Goal: Check status: Check status

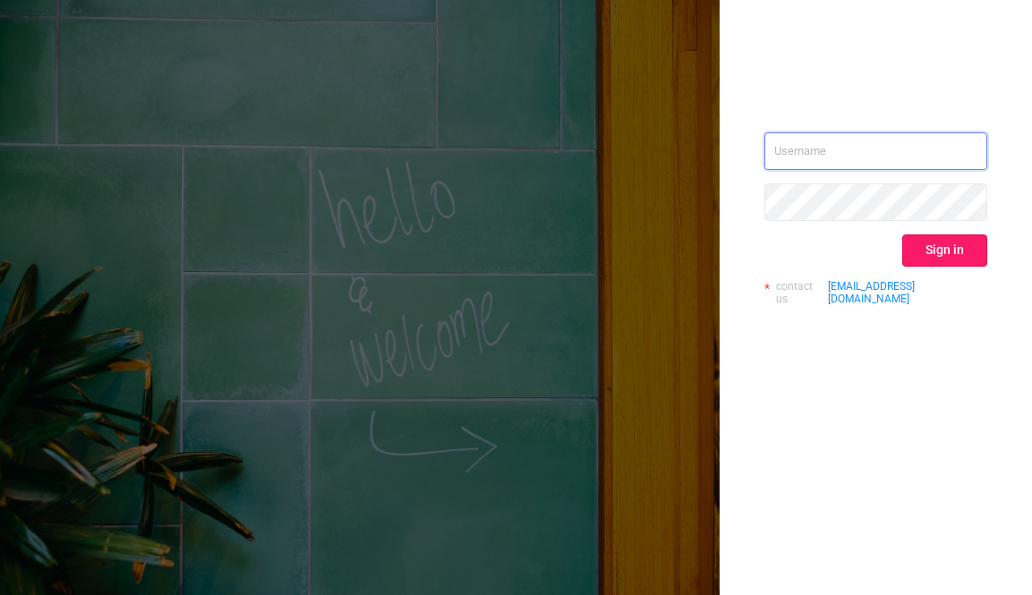
type input "[EMAIL_ADDRESS][DOMAIN_NAME]"
click at [938, 253] on button "Sign in" at bounding box center [944, 251] width 85 height 32
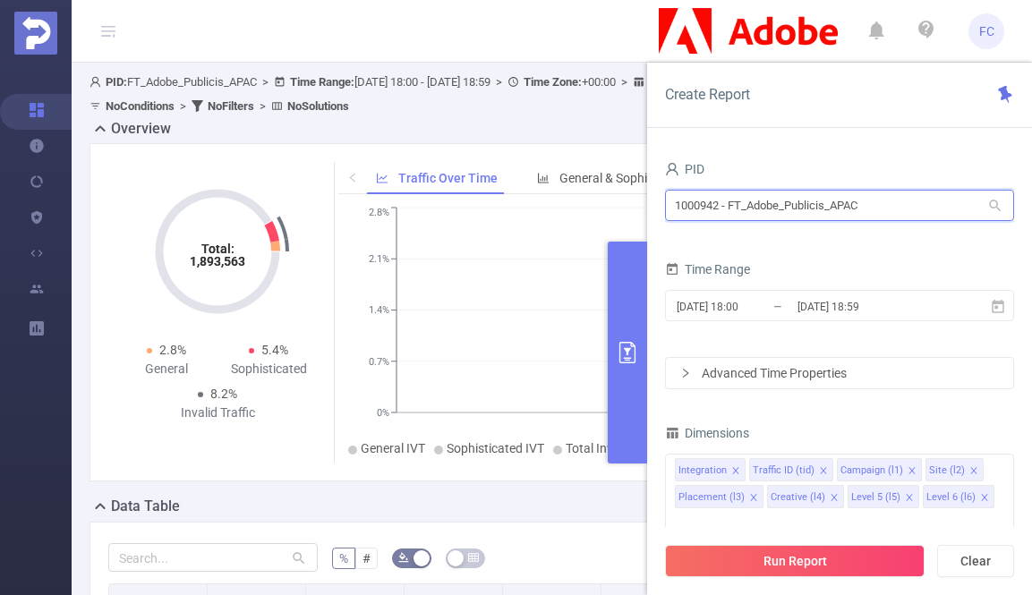
click at [770, 213] on input "1000942 - FT_Adobe_Publicis_APAC" at bounding box center [839, 205] width 349 height 31
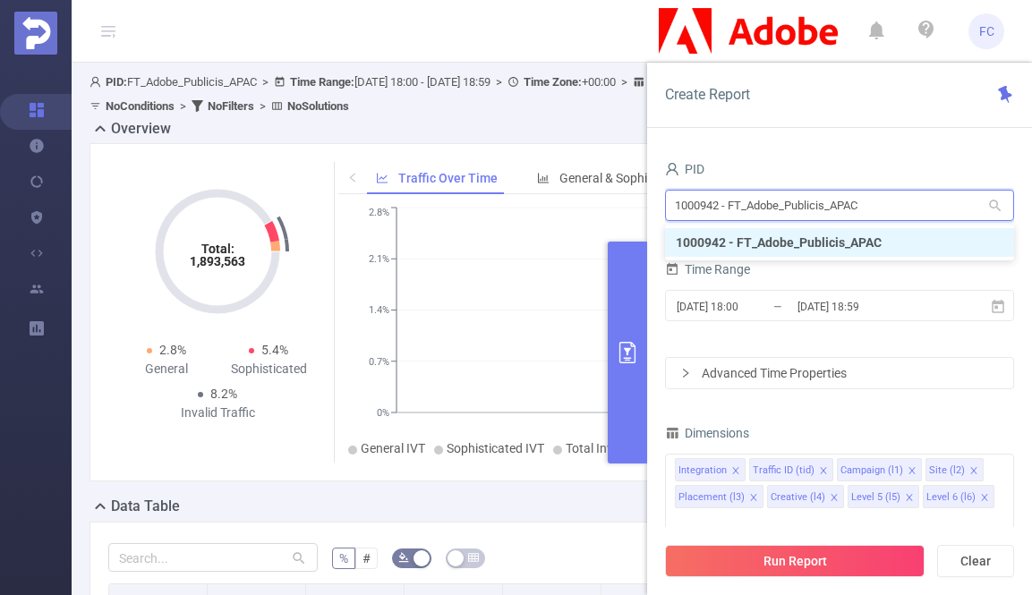
click at [768, 207] on input "1000942 - FT_Adobe_Publicis_APAC" at bounding box center [839, 205] width 349 height 31
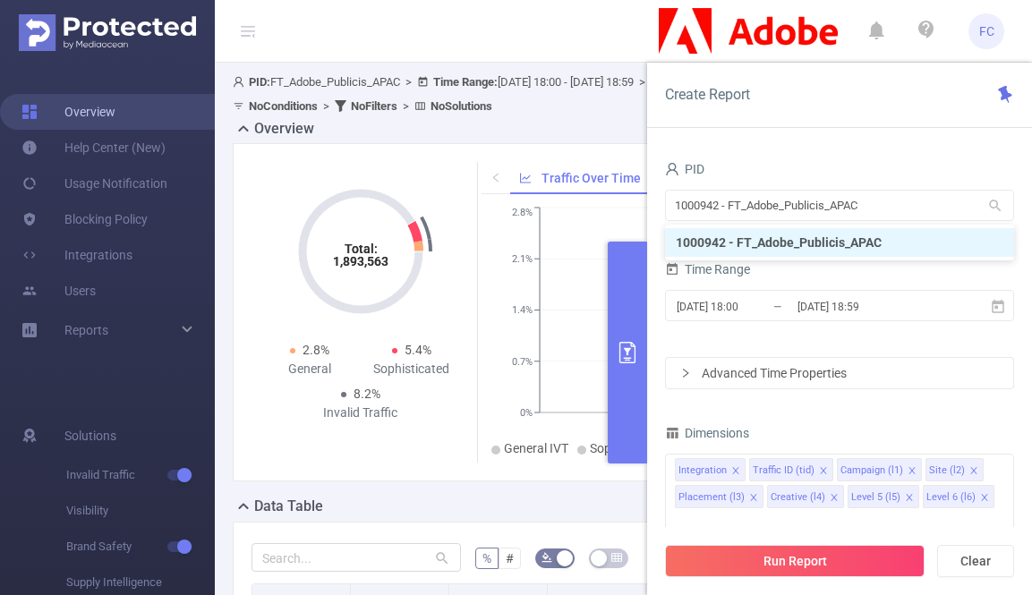
click at [38, 120] on link "Overview" at bounding box center [68, 112] width 94 height 36
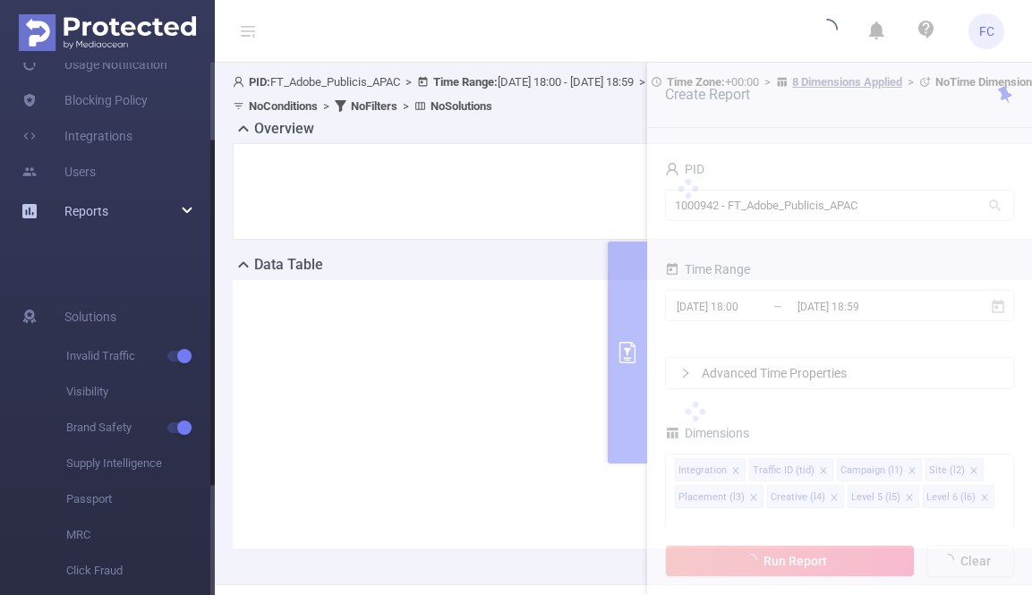
click at [171, 212] on div "Reports" at bounding box center [107, 211] width 215 height 36
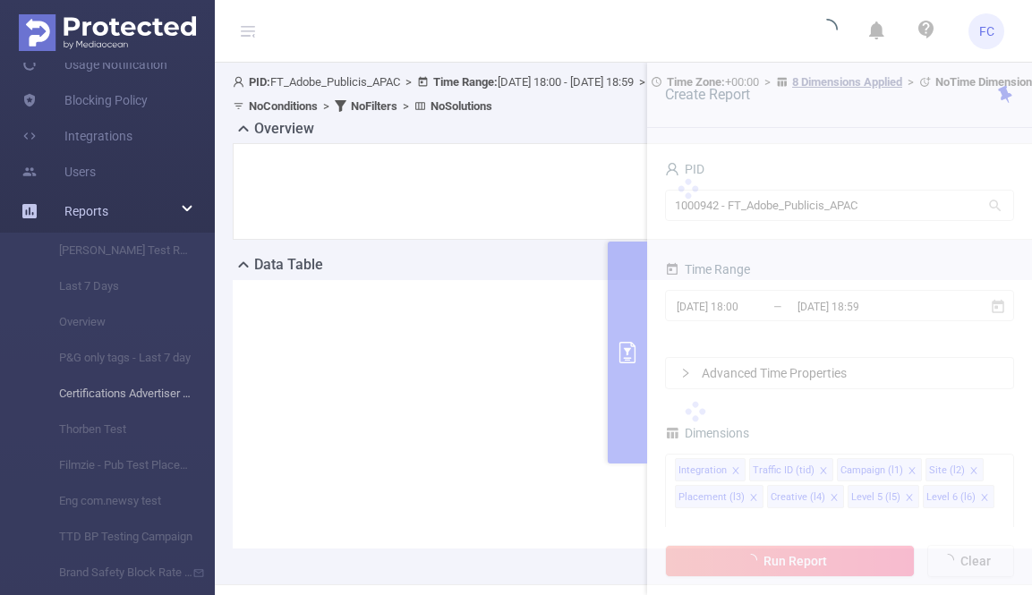
click at [140, 389] on li "Certifications Advertiser - 30 days" at bounding box center [107, 394] width 215 height 36
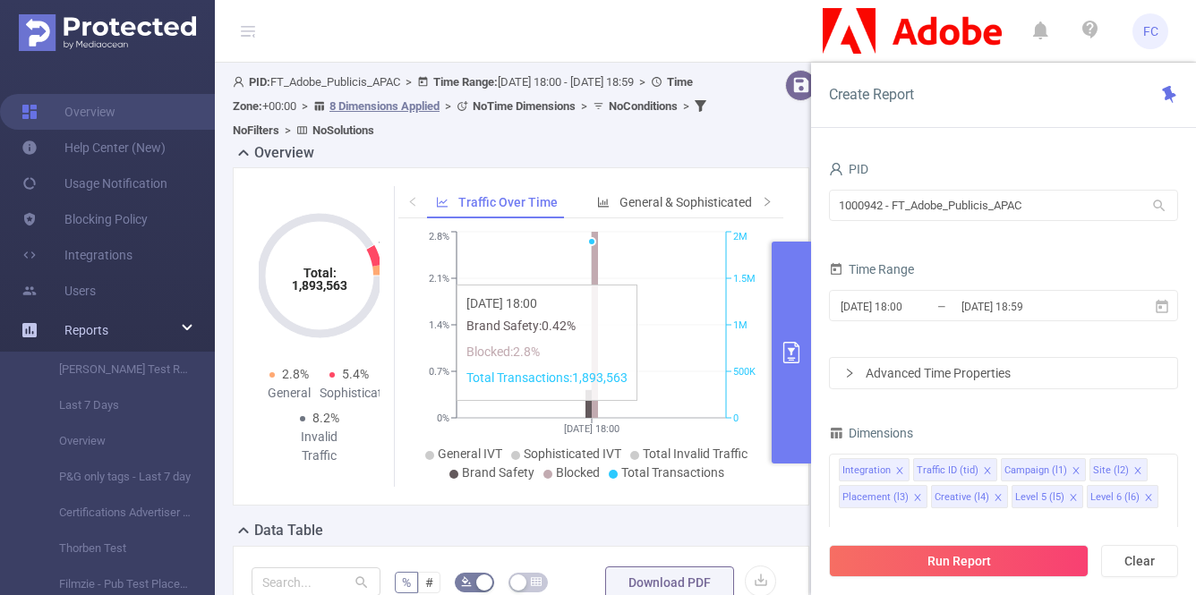
scroll to position [408, 0]
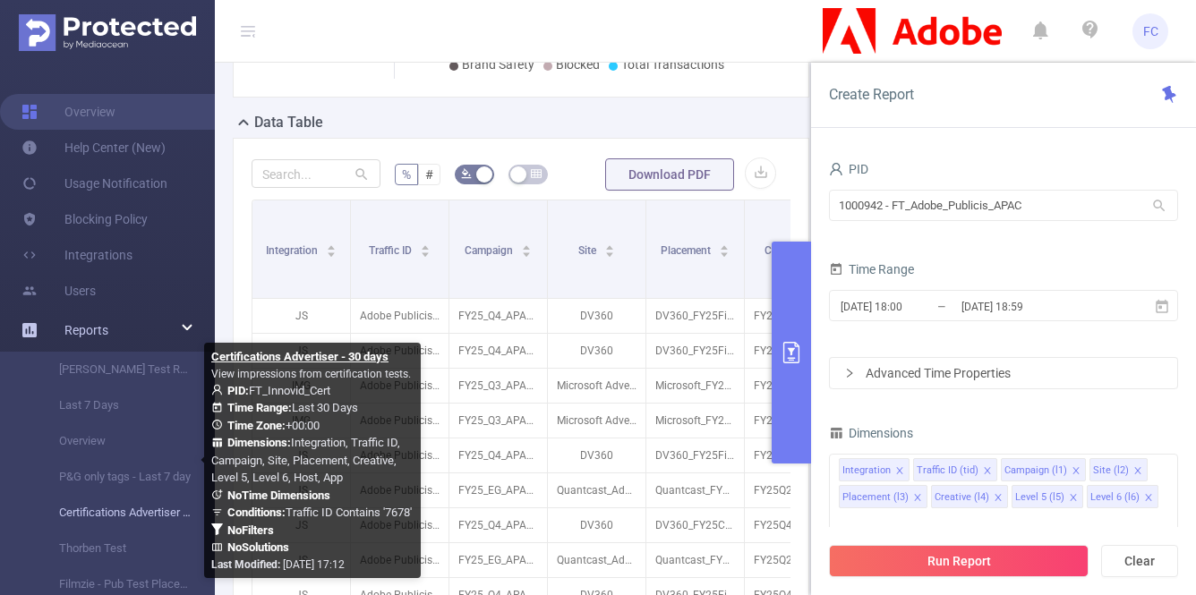
click at [118, 510] on link "Certifications Advertiser - 30 days" at bounding box center [115, 513] width 158 height 36
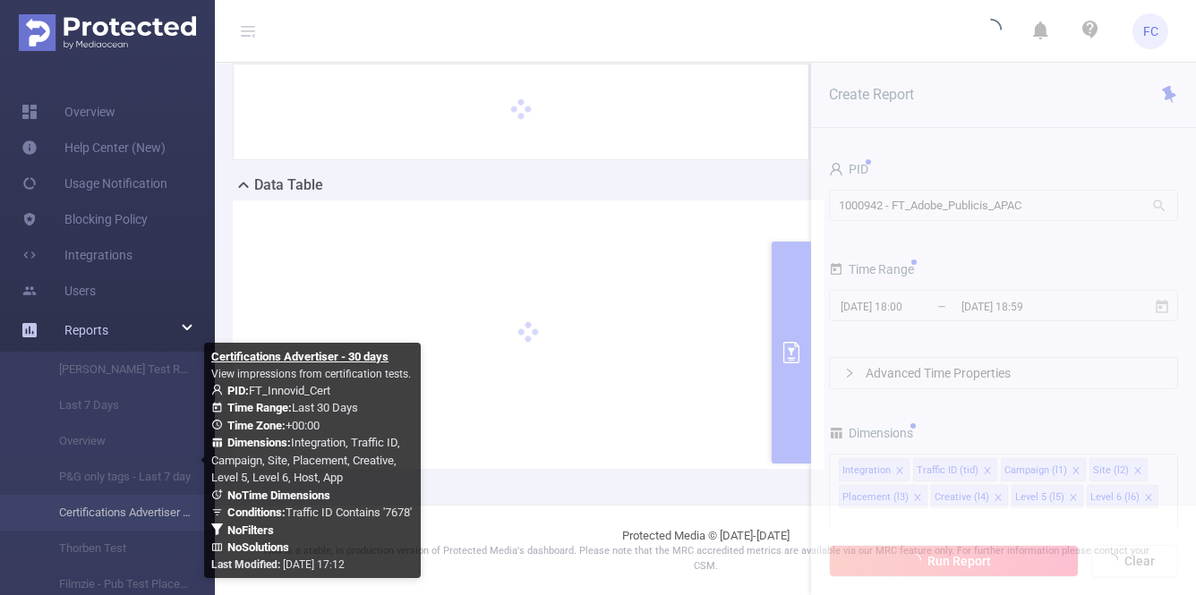
scroll to position [130, 0]
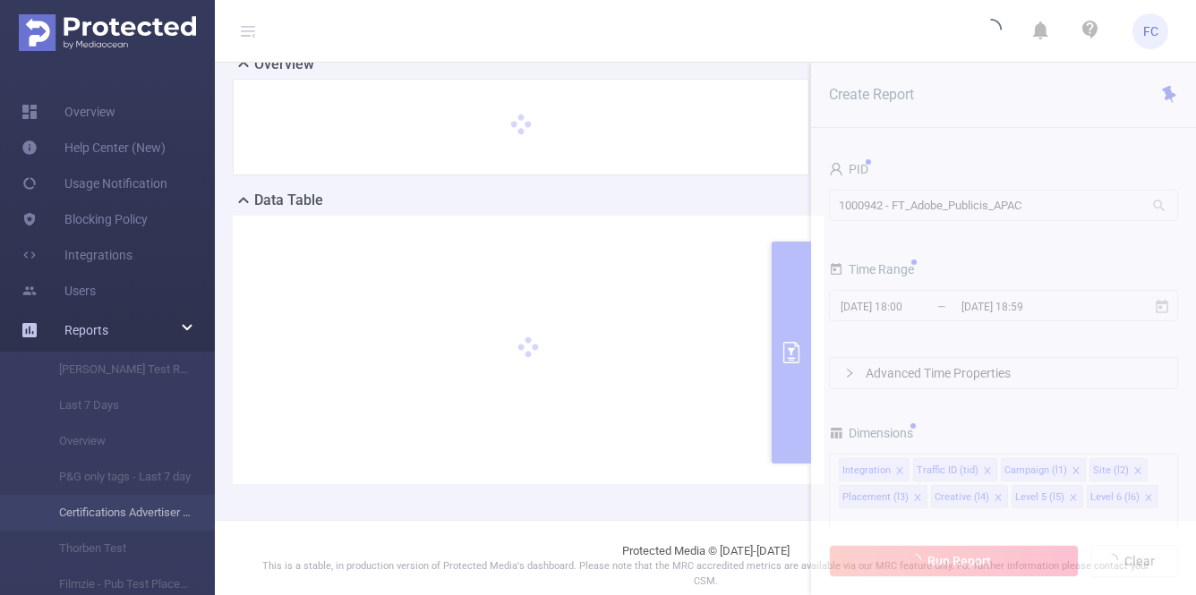
type input "[DATE] 00:00"
type input "[DATE] 23:59"
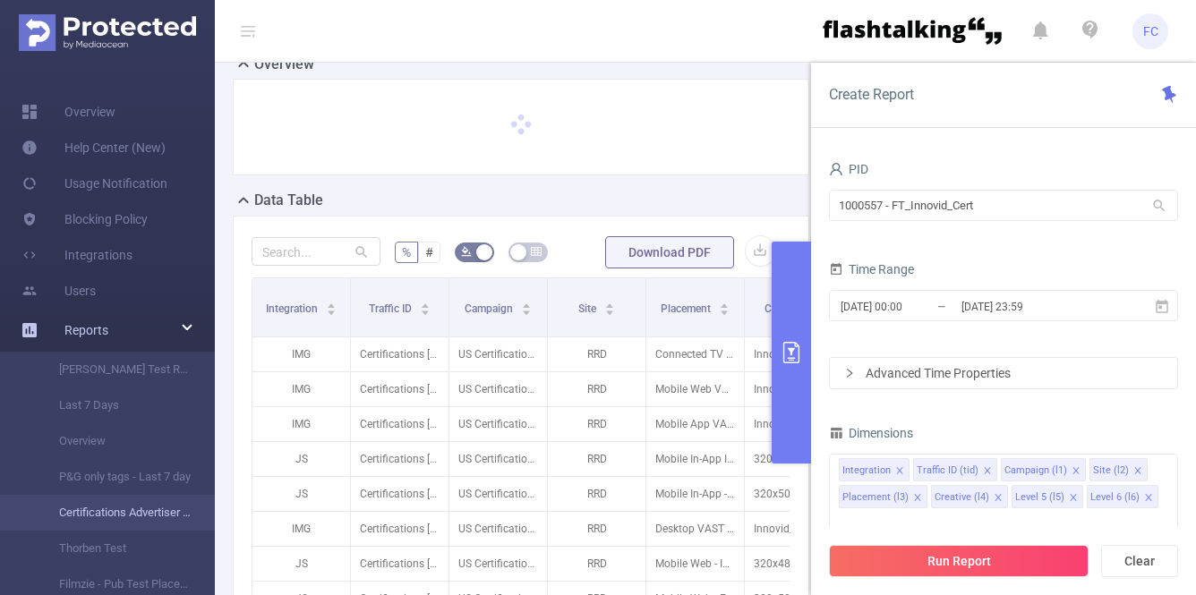
scroll to position [449, 0]
